Goal: Browse casually: Explore the website without a specific task or goal

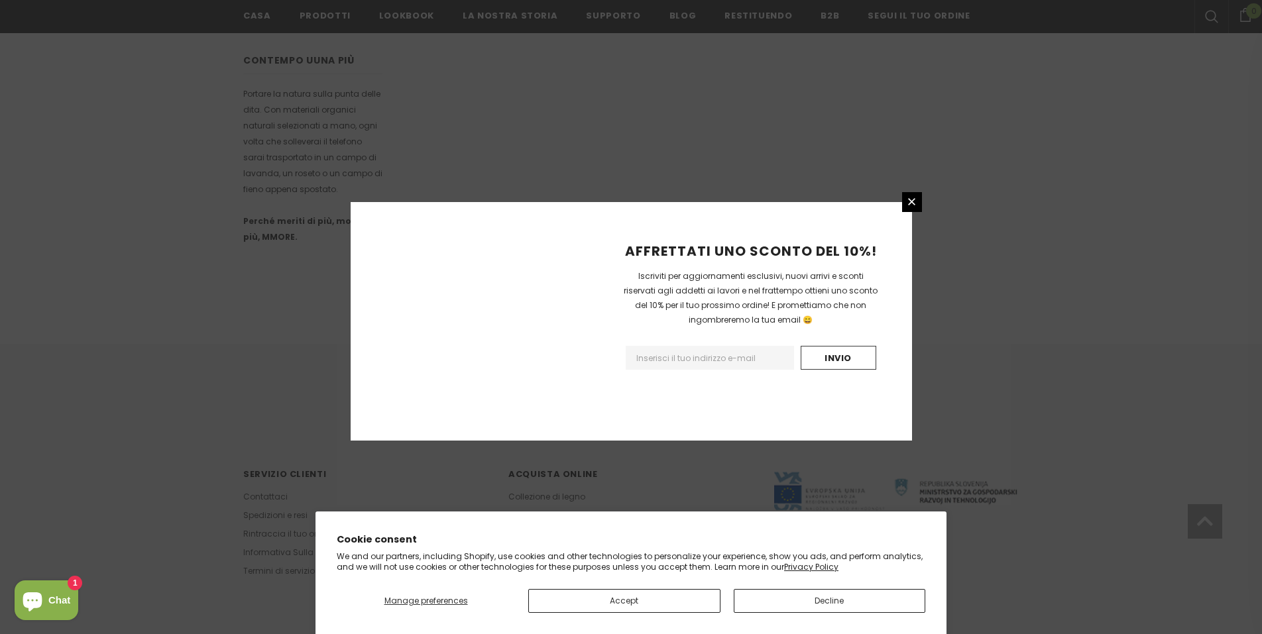
scroll to position [725, 0]
